Goal: Information Seeking & Learning: Learn about a topic

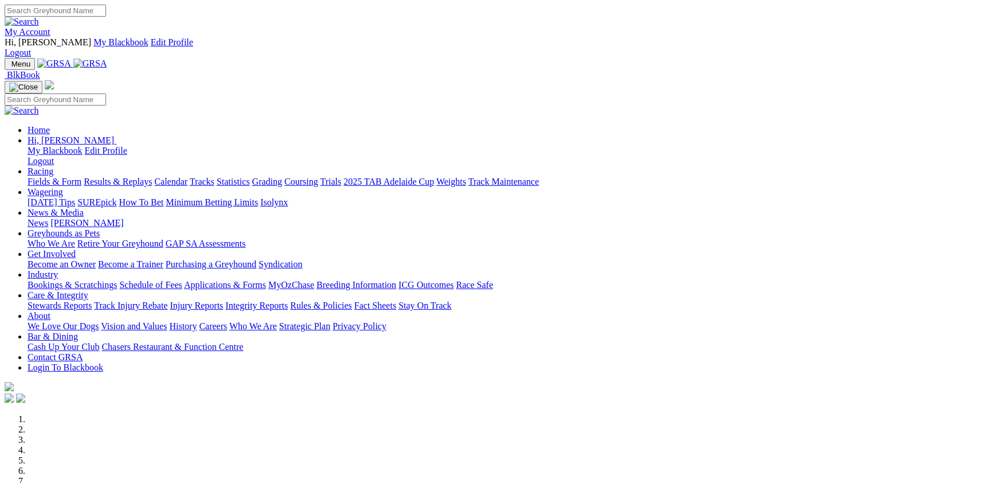
click at [81, 177] on link "Fields & Form" at bounding box center [55, 182] width 54 height 10
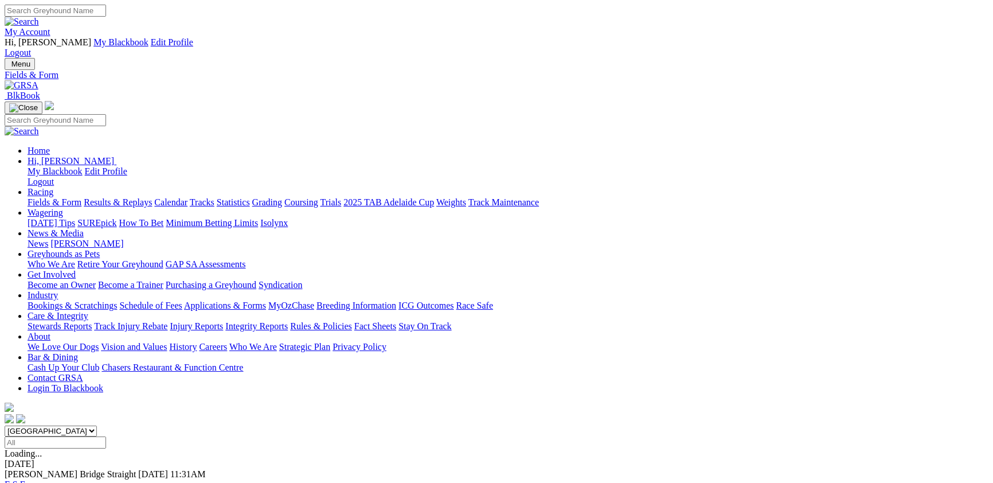
click at [25, 479] on link "F" at bounding box center [22, 484] width 5 height 10
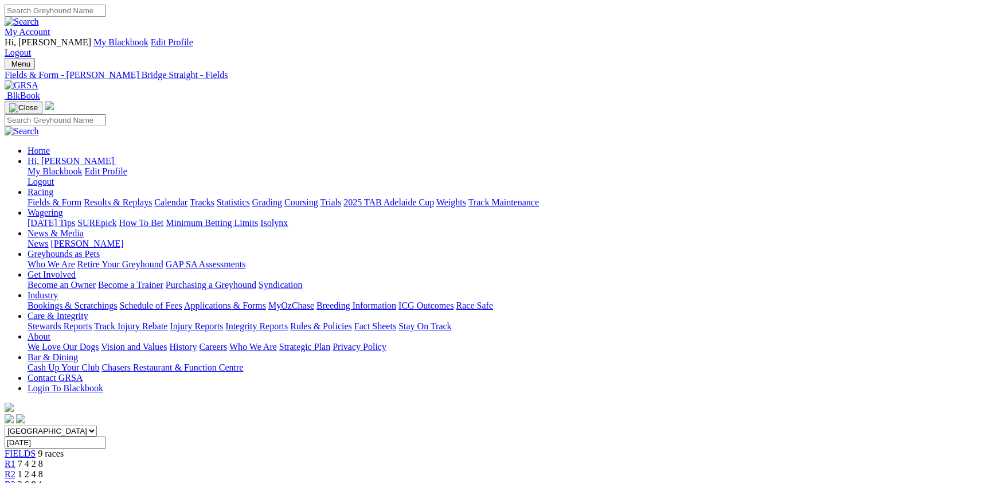
scroll to position [125, 0]
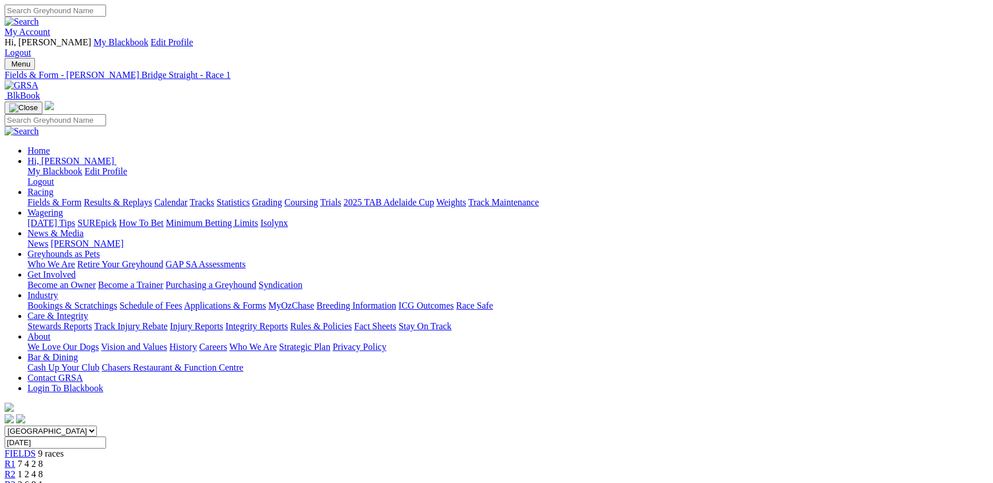
click at [15, 458] on link "R1" at bounding box center [10, 463] width 11 height 10
click at [43, 469] on span "1 2 4 8" at bounding box center [30, 474] width 25 height 10
click at [408, 479] on div "R3 2 6 8 1" at bounding box center [496, 484] width 983 height 10
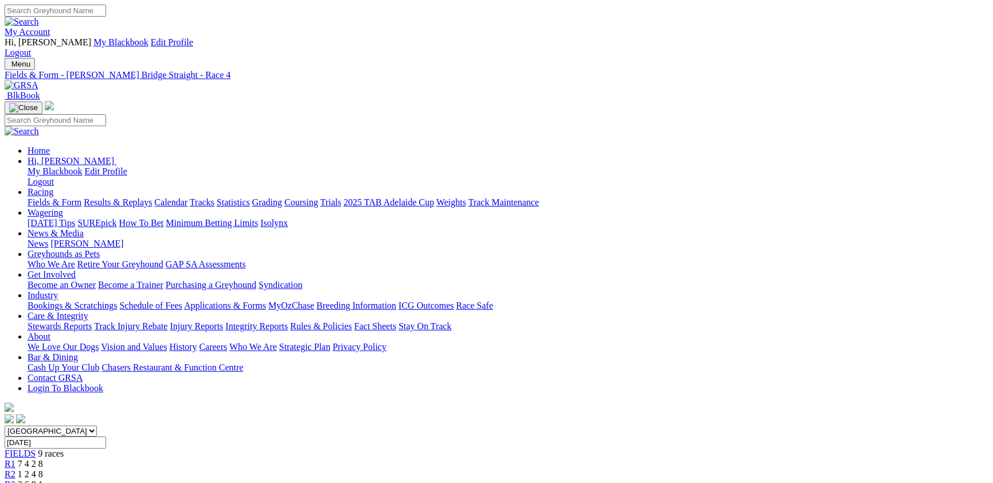
drag, startPoint x: 171, startPoint y: 228, endPoint x: 476, endPoint y: 235, distance: 305.6
click at [70, 197] on link "Fields & Form" at bounding box center [55, 202] width 54 height 10
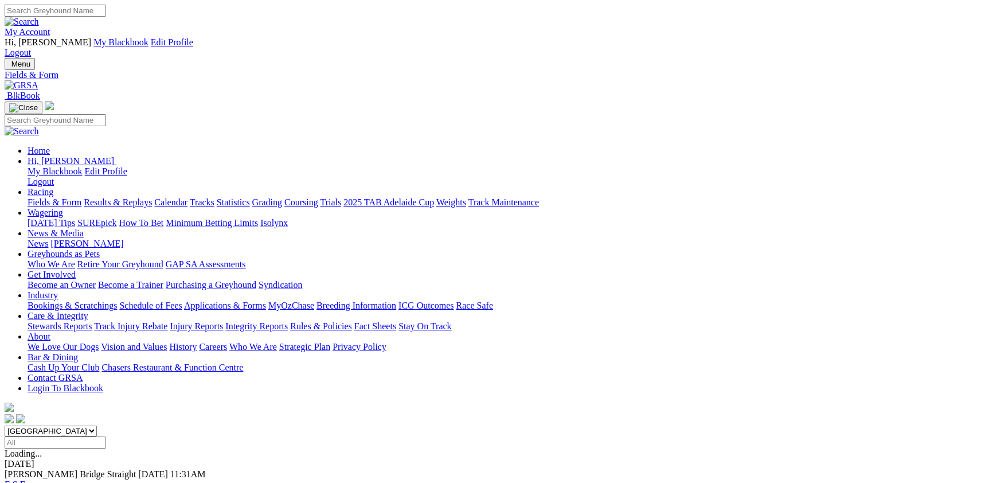
click at [81, 197] on link "Fields & Form" at bounding box center [55, 202] width 54 height 10
click at [97, 425] on select "South Australia New South Wales Northern Territory Queensland Tasmania Victoria…" at bounding box center [51, 430] width 92 height 11
select select "TAS"
click at [97, 425] on select "South Australia New South Wales Northern Territory Queensland Tasmania Victoria…" at bounding box center [51, 430] width 92 height 11
